Goal: Use online tool/utility: Utilize a website feature to perform a specific function

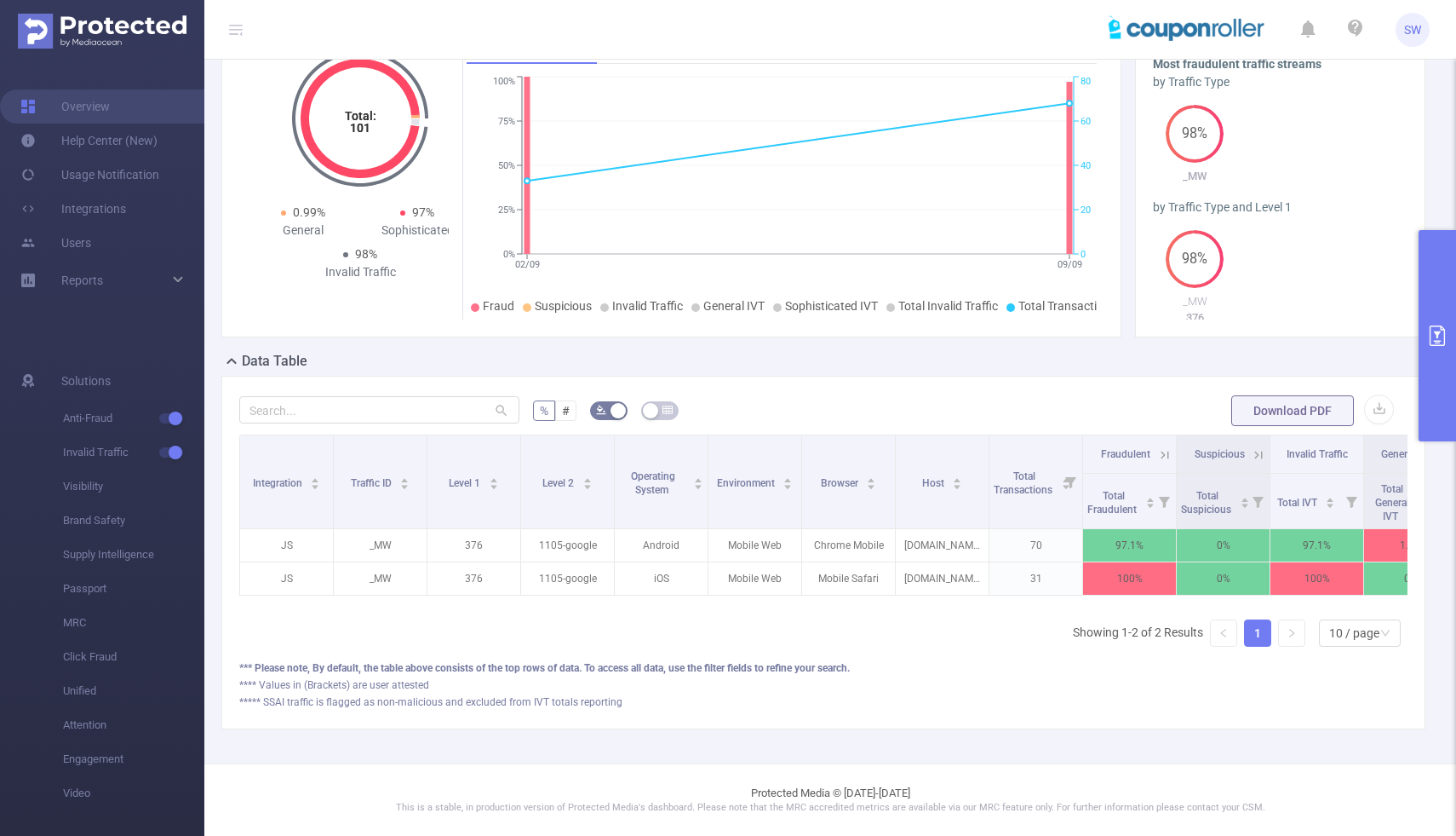
scroll to position [0, 105]
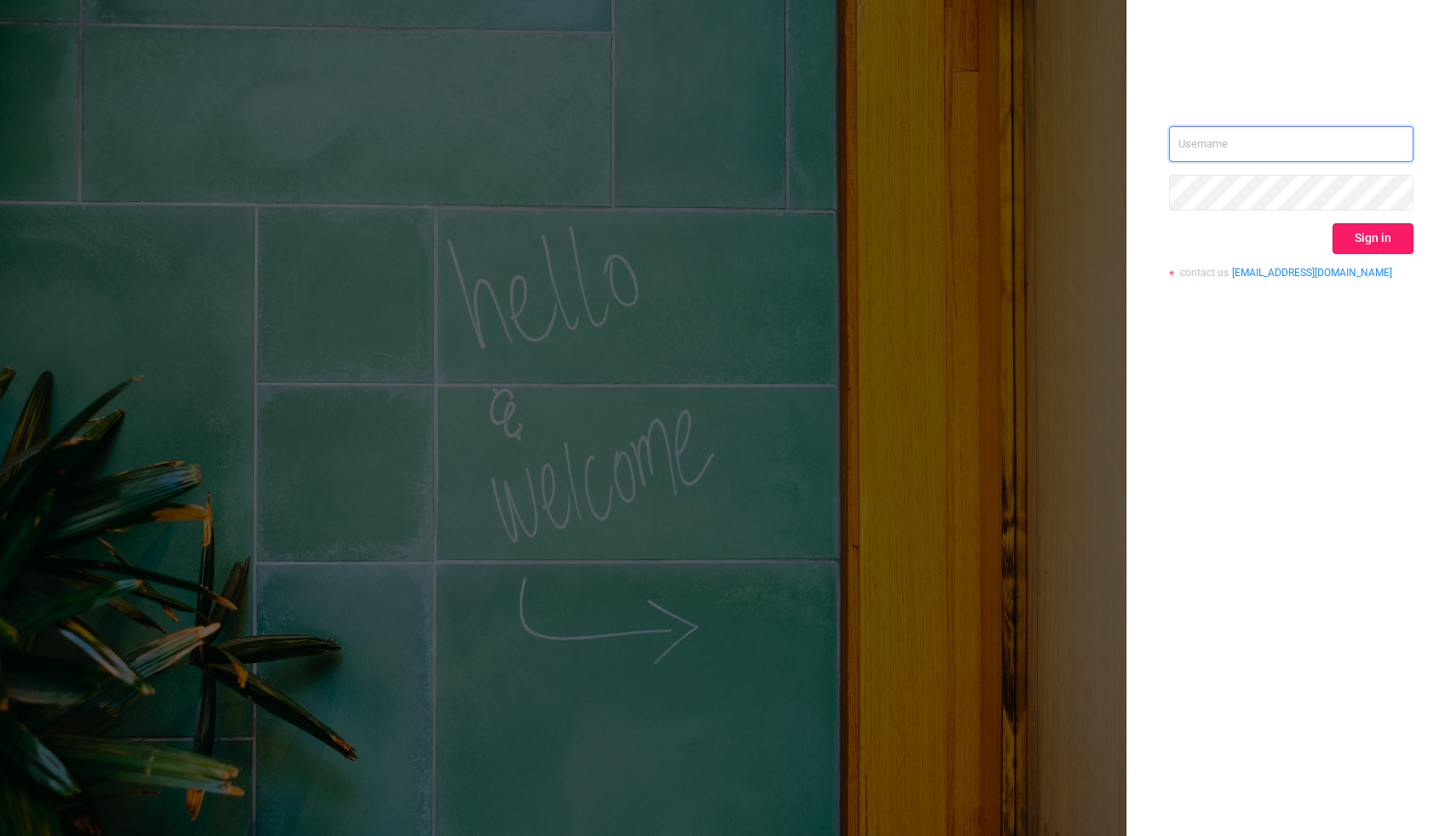
type input "shaun@couponroller.com"
click at [1365, 242] on button "Sign in" at bounding box center [1373, 239] width 81 height 31
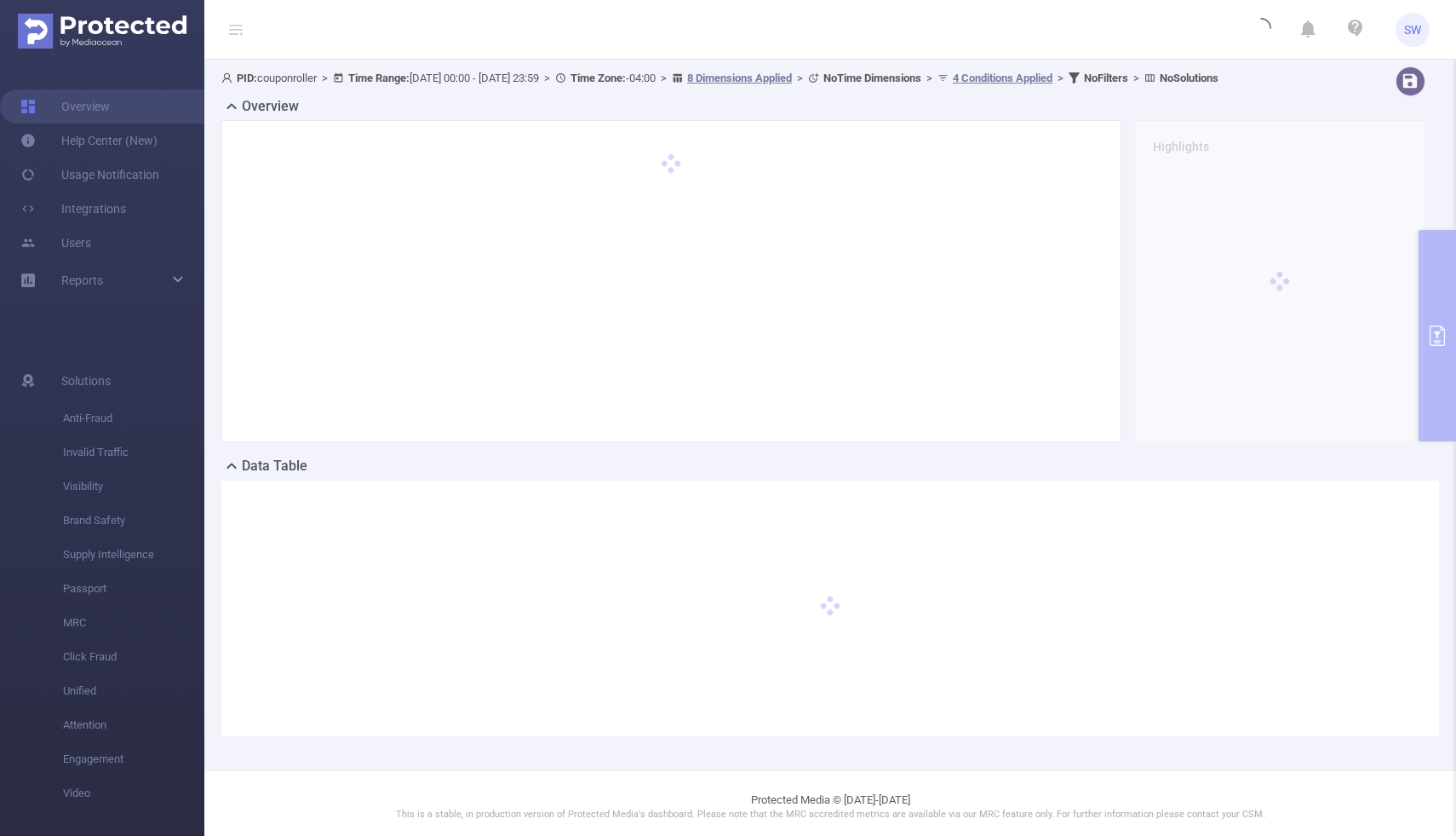
click at [1430, 298] on div "Highlights" at bounding box center [1281, 280] width 305 height 322
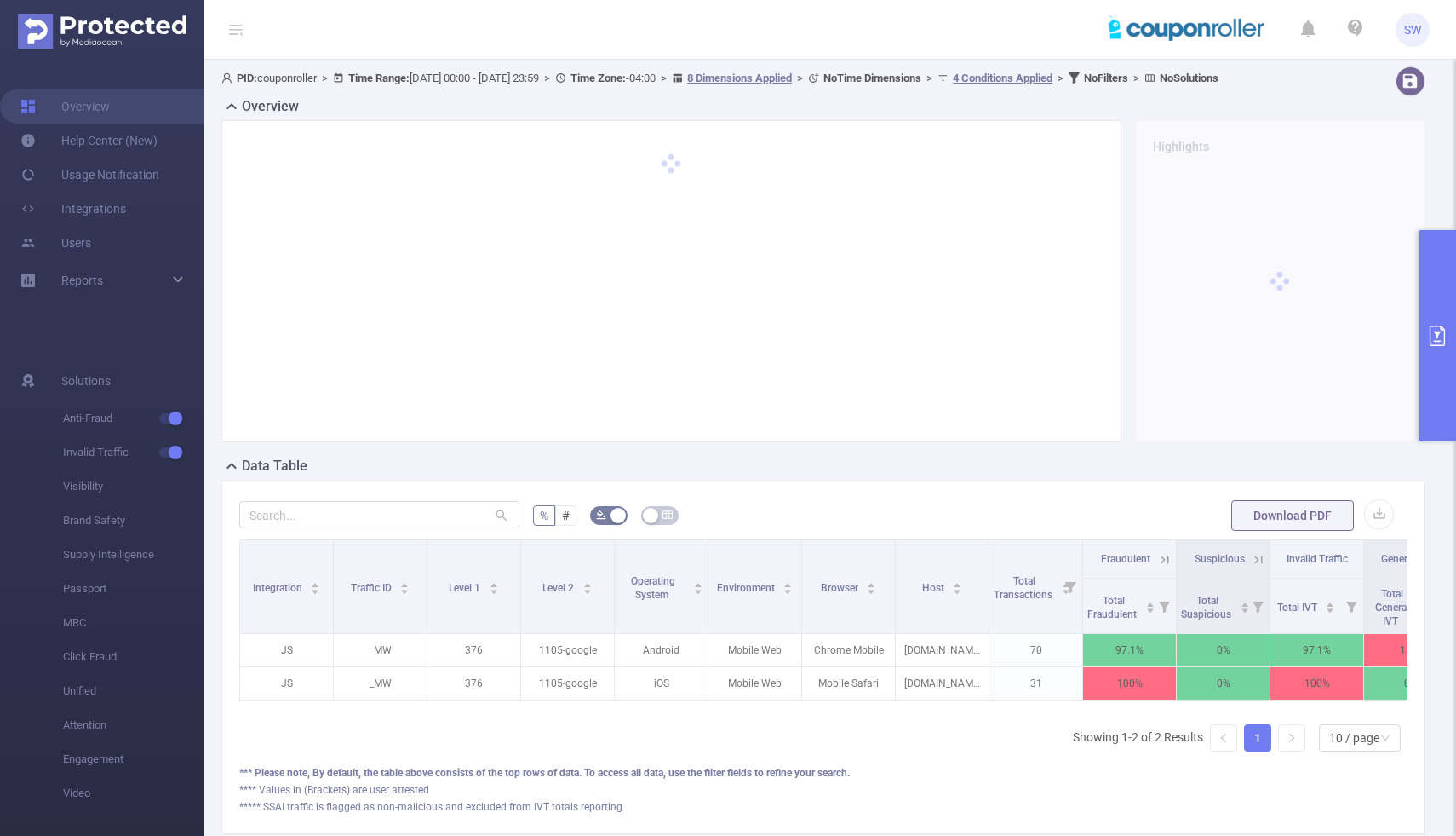
click at [1455, 299] on button "primary" at bounding box center [1438, 336] width 38 height 211
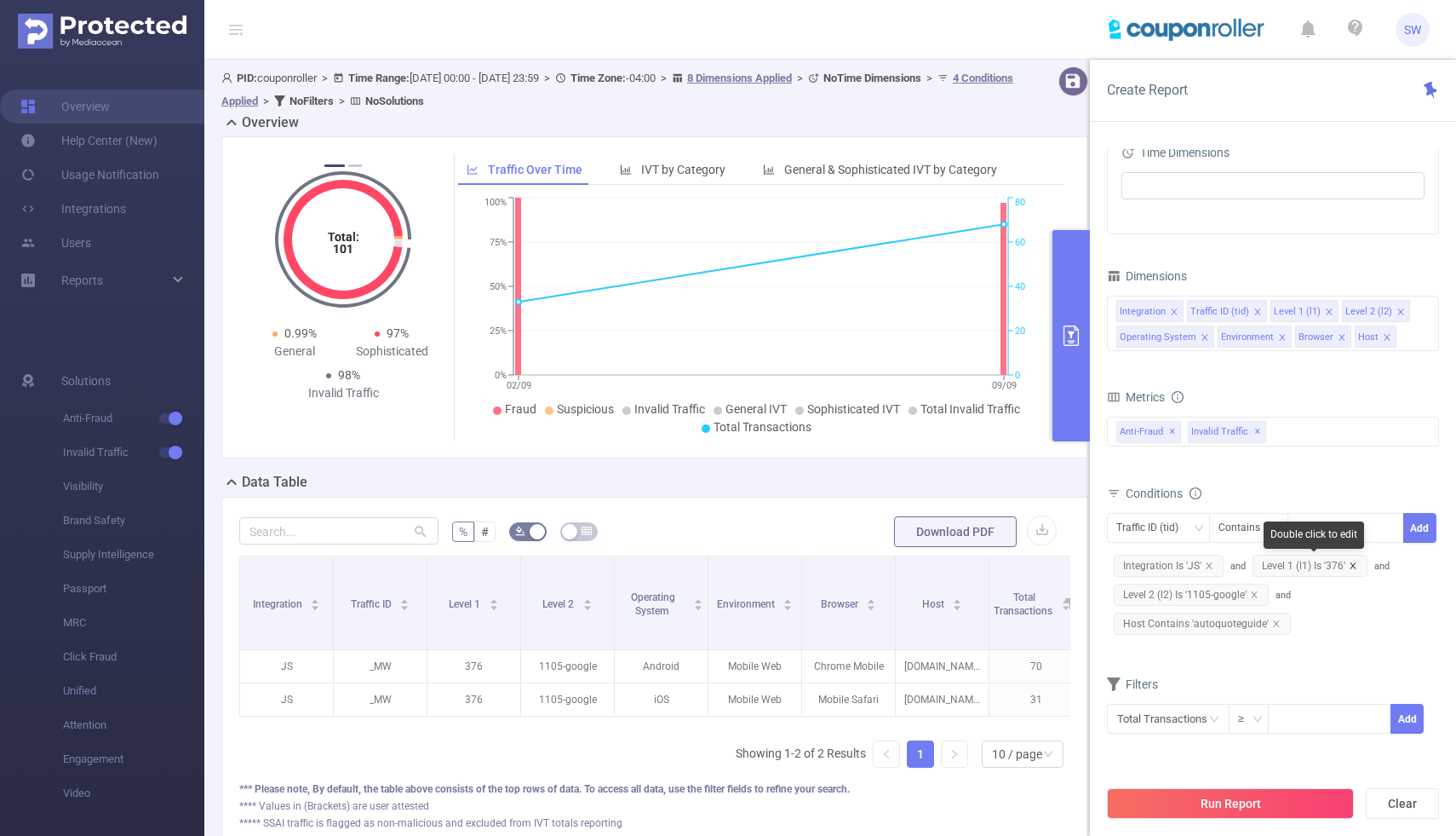
click at [1352, 567] on icon "icon: close" at bounding box center [1353, 565] width 8 height 8
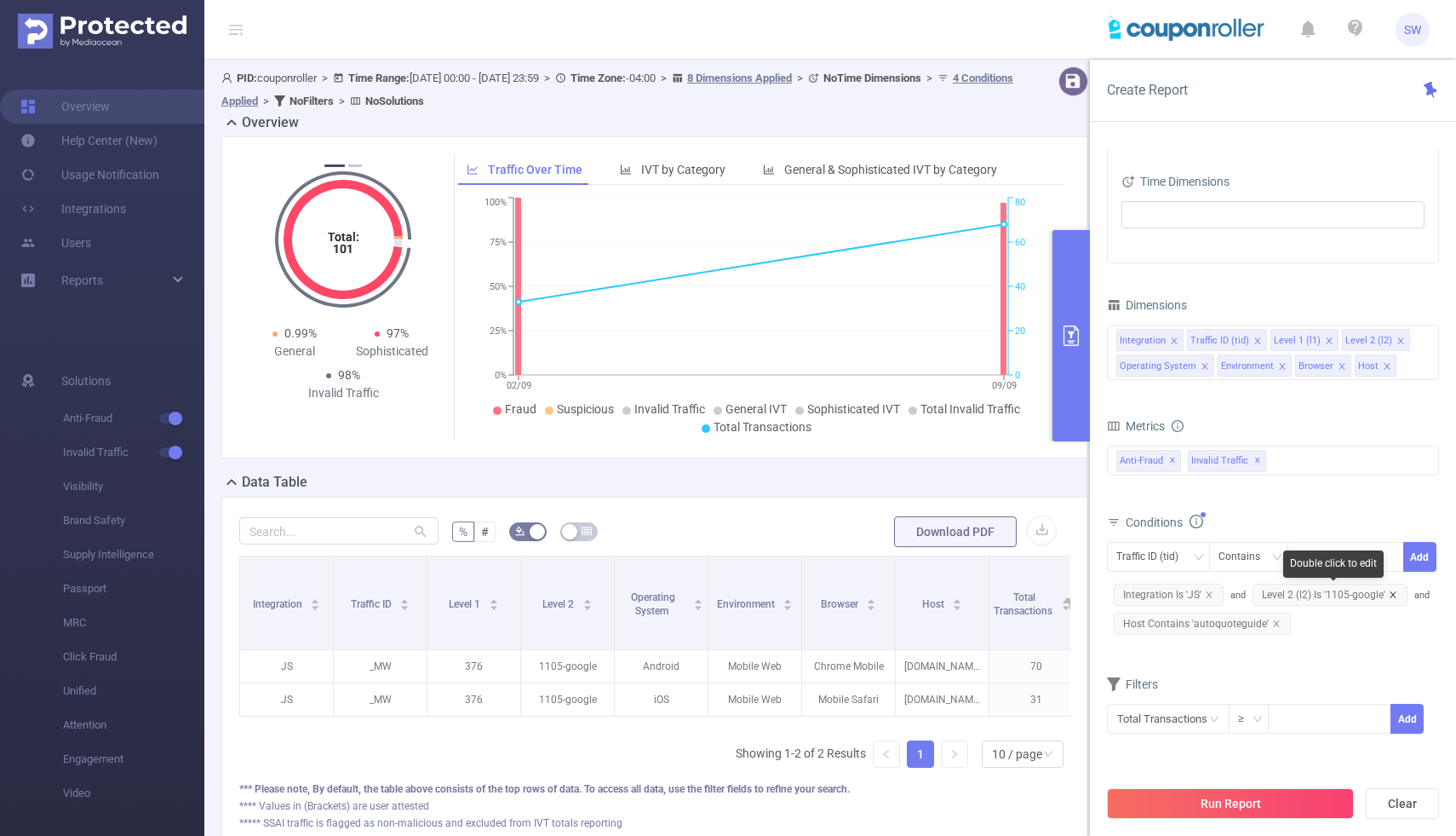
click at [1395, 594] on icon "icon: close" at bounding box center [1393, 594] width 8 height 8
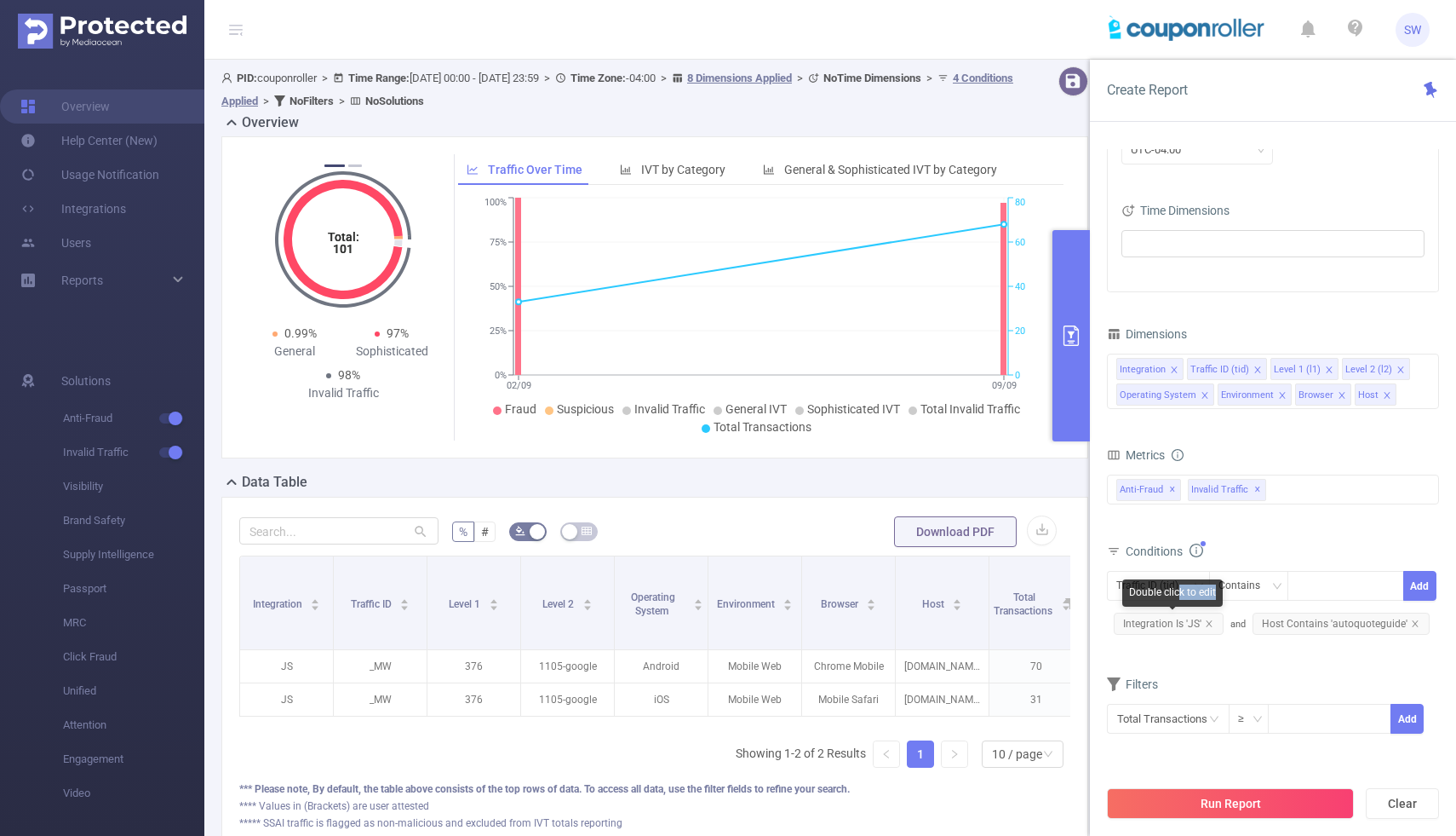
click at [1177, 599] on div "Double click to edit" at bounding box center [1172, 593] width 101 height 27
click at [1191, 572] on div "Traffic ID (tid)" at bounding box center [1158, 586] width 84 height 28
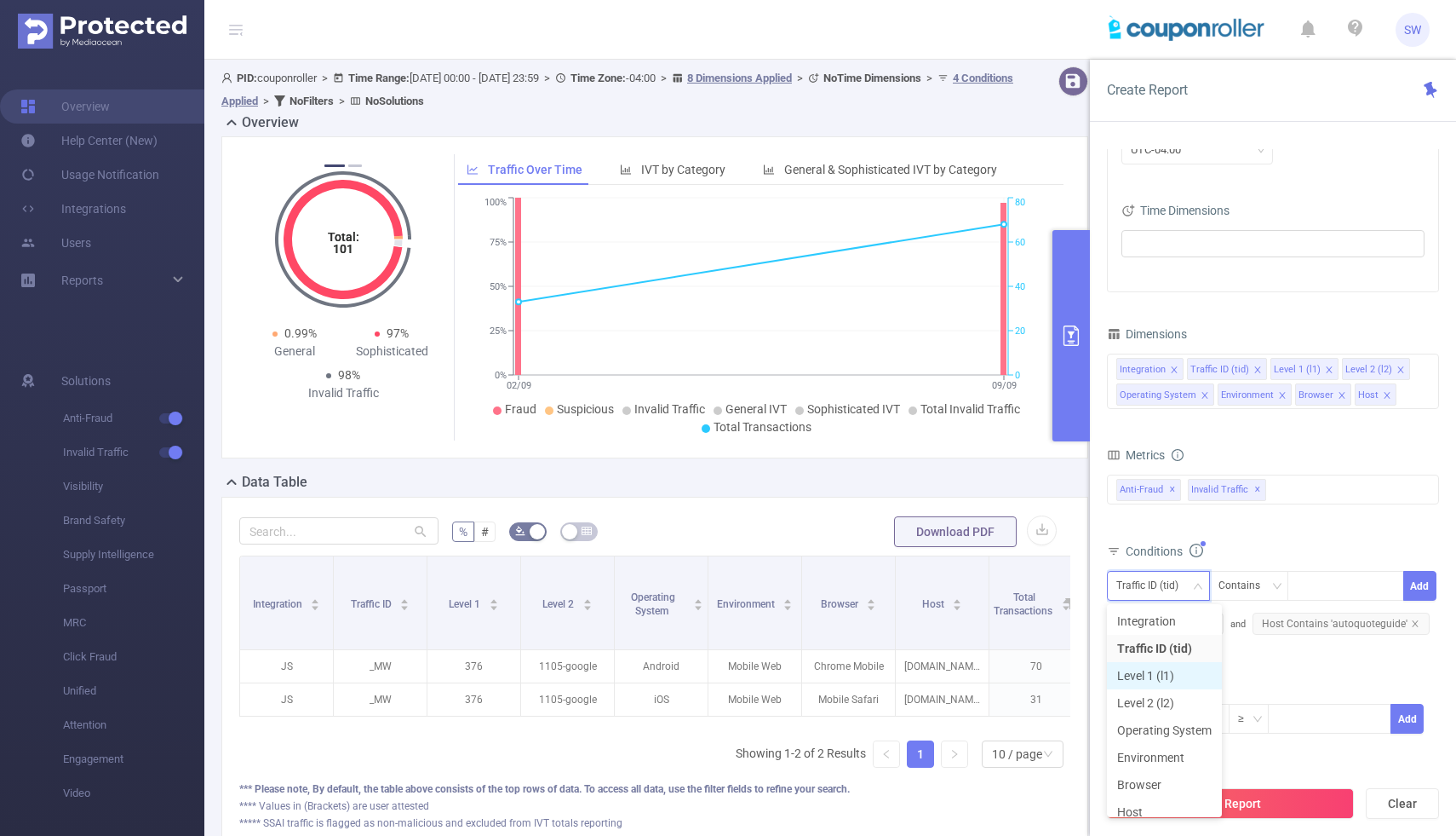
click at [1142, 662] on li "Level 1 (l1)" at bounding box center [1165, 676] width 115 height 27
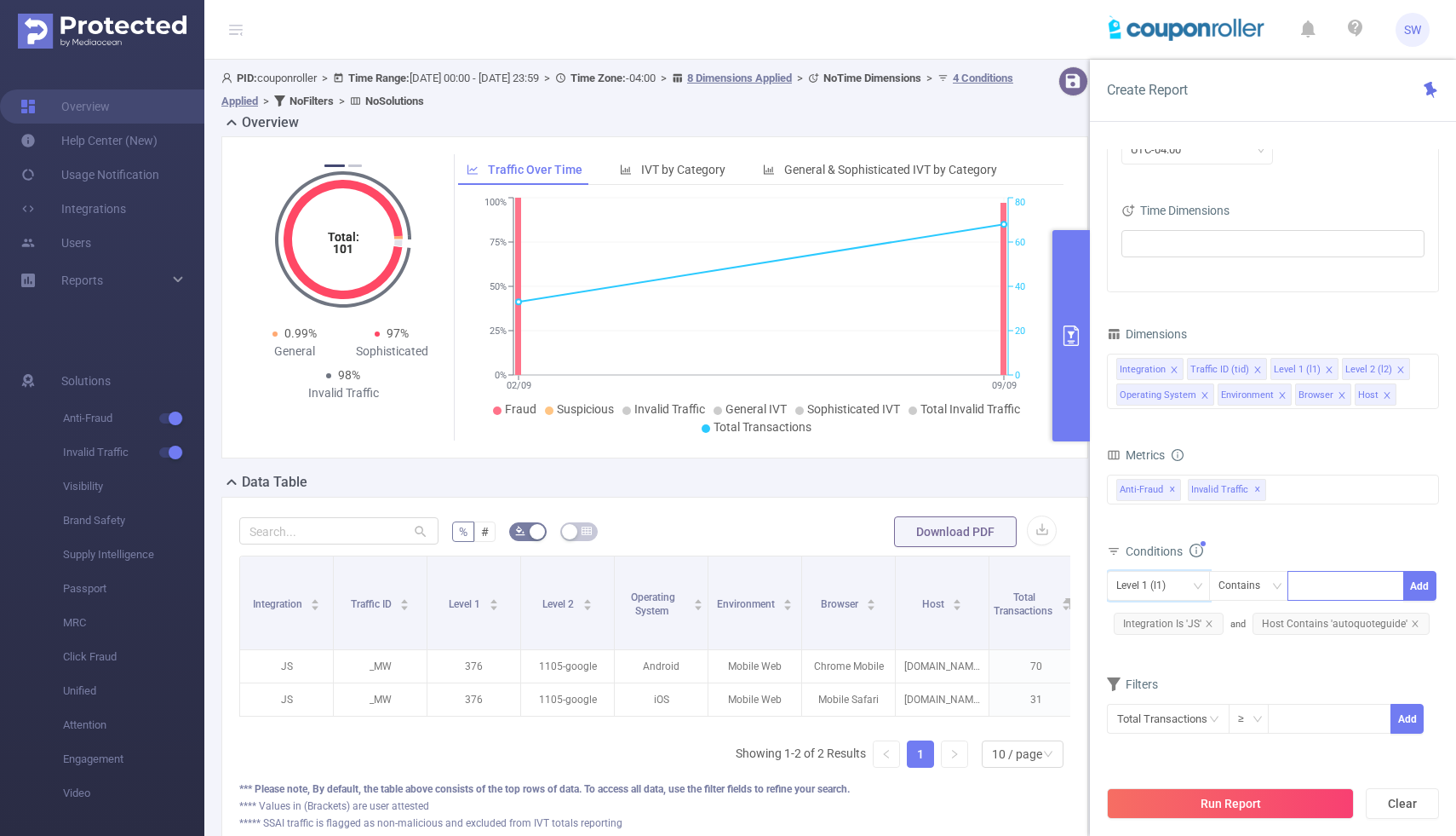
click at [1307, 585] on div at bounding box center [1346, 586] width 98 height 28
type input "21"
click at [1250, 586] on div "Contains" at bounding box center [1245, 586] width 54 height 28
click at [1263, 646] on li "Is" at bounding box center [1266, 648] width 113 height 27
click at [1432, 585] on button "Add" at bounding box center [1419, 586] width 33 height 30
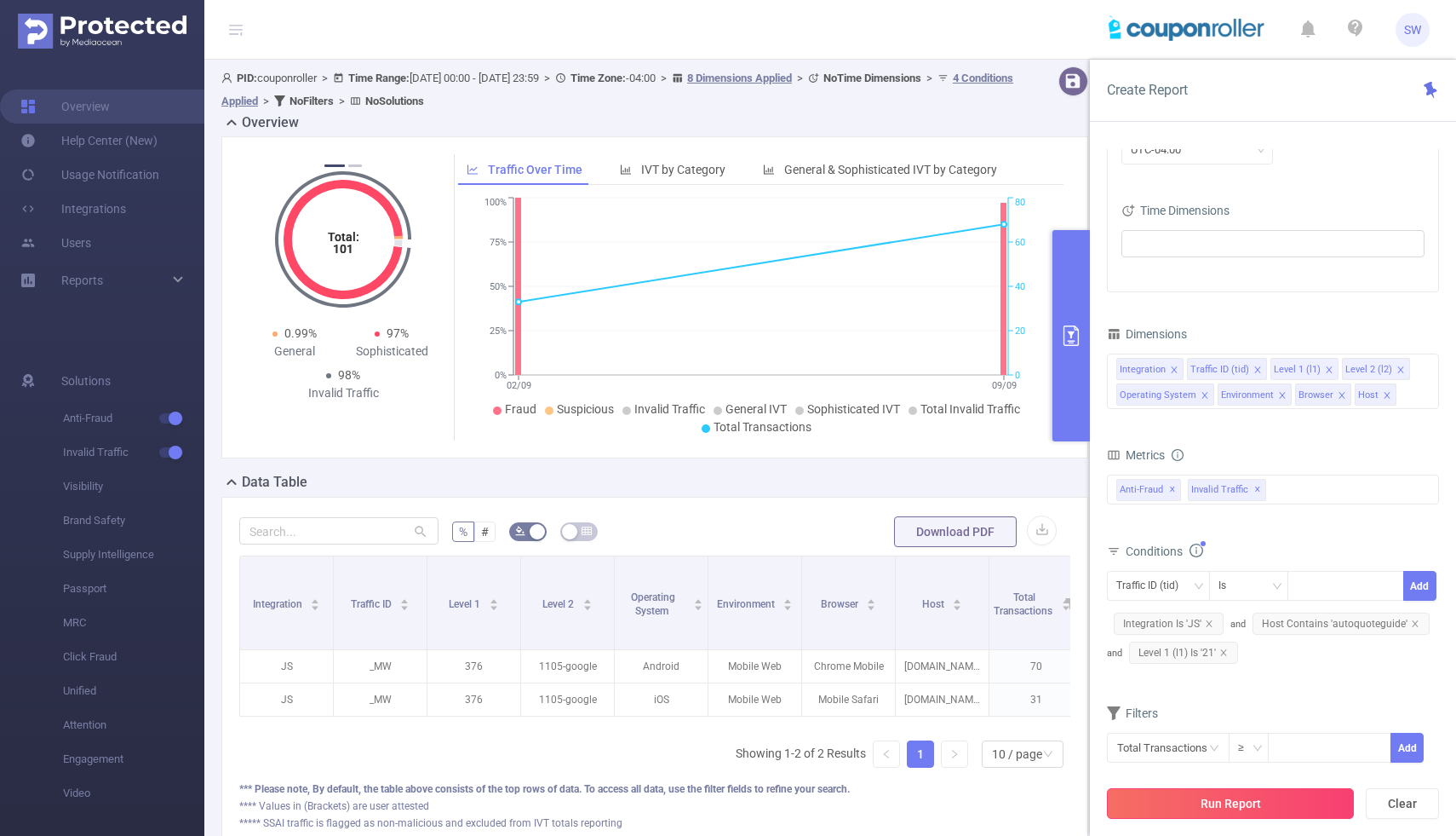
click at [1275, 802] on button "Run Report" at bounding box center [1231, 803] width 247 height 31
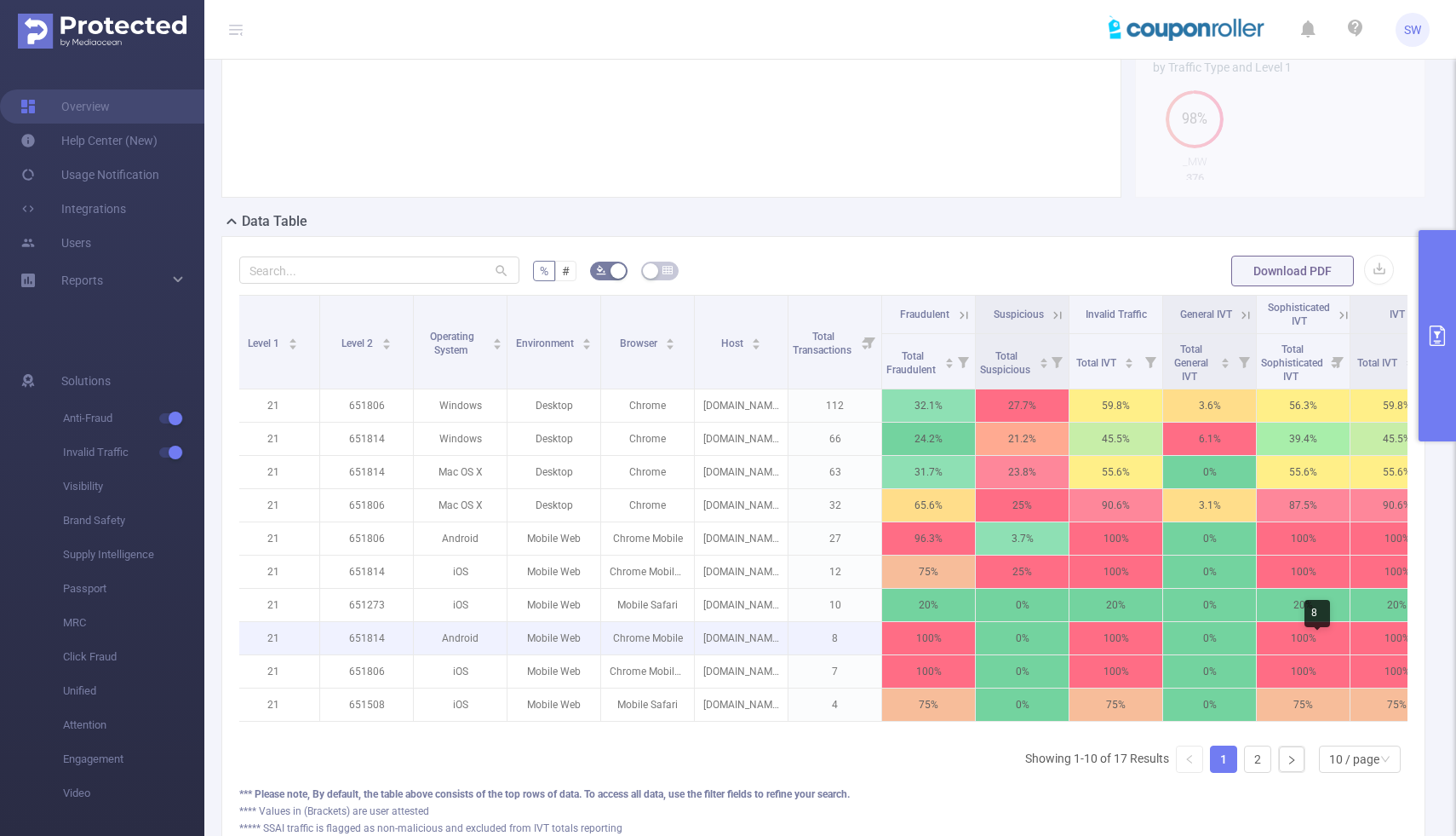
scroll to position [0, 241]
